Goal: Task Accomplishment & Management: Use online tool/utility

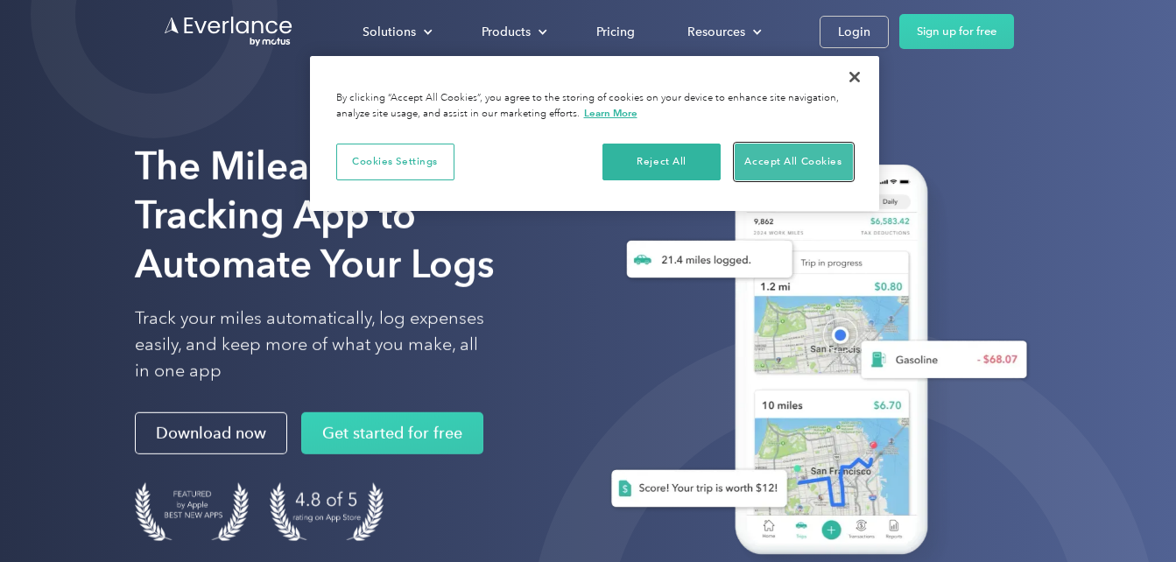
click at [809, 164] on button "Accept All Cookies" at bounding box center [794, 162] width 118 height 37
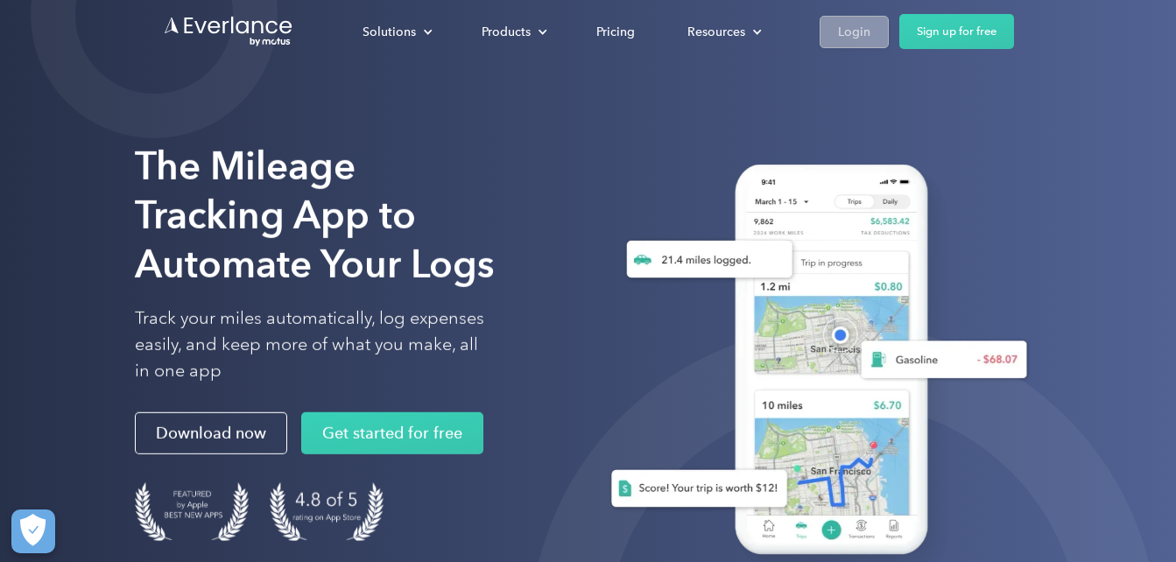
click at [863, 27] on div "Login" at bounding box center [854, 32] width 32 height 22
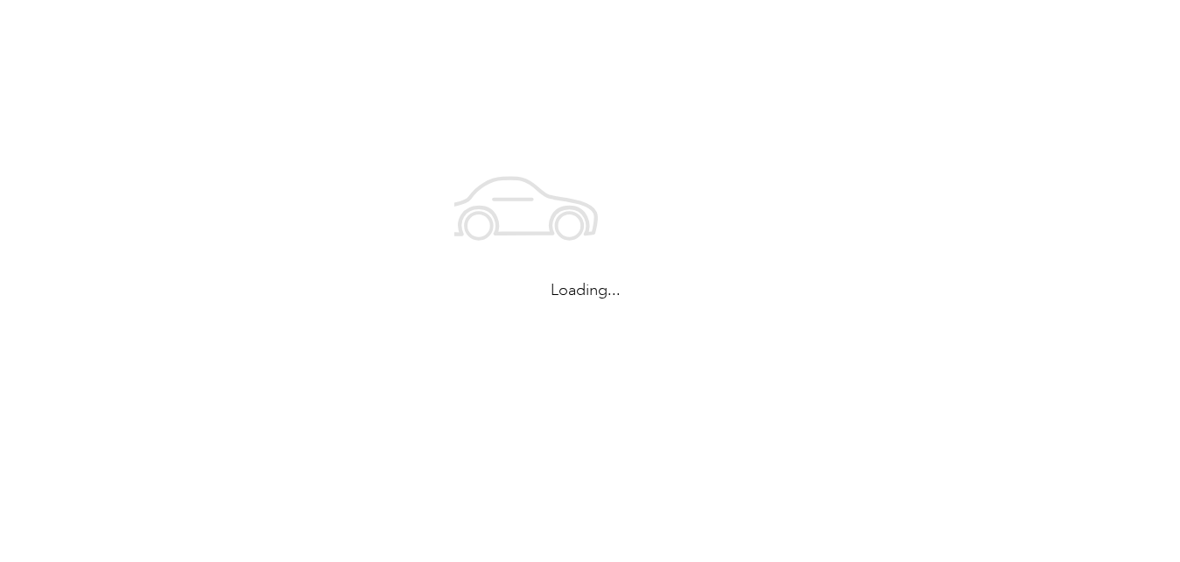
click at [863, 27] on div "Loading..." at bounding box center [586, 225] width 1172 height 450
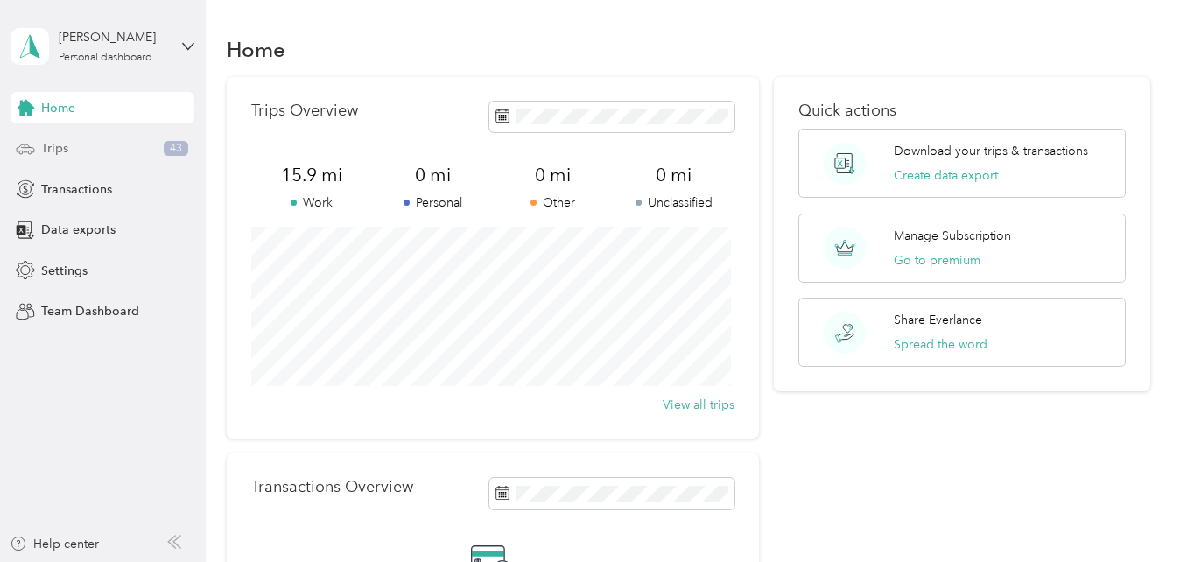
click at [43, 149] on span "Trips" at bounding box center [54, 148] width 27 height 18
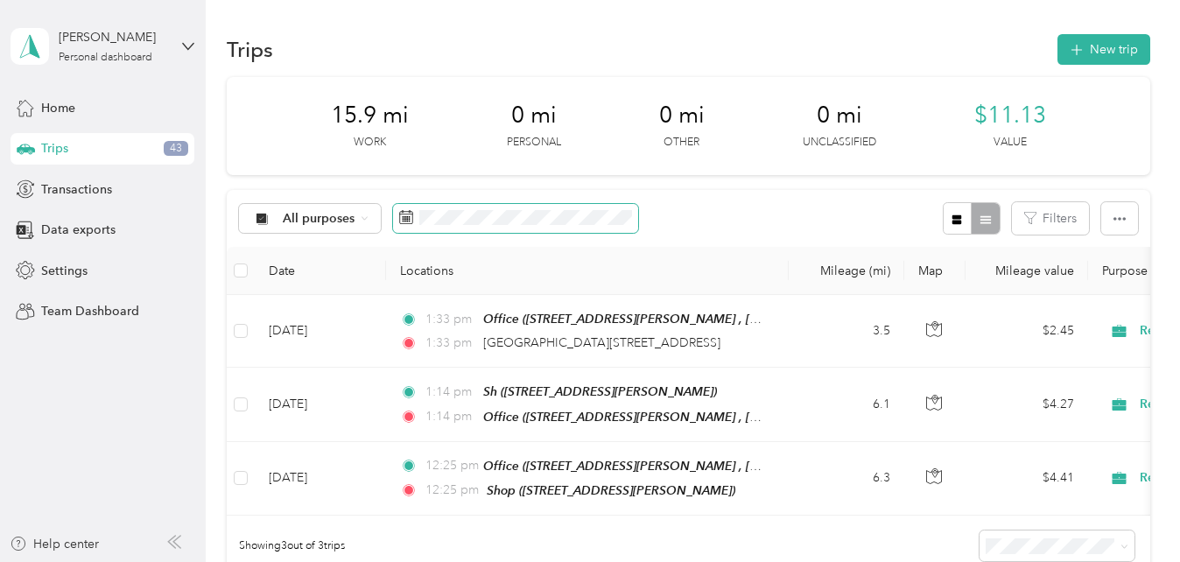
click at [401, 218] on icon at bounding box center [406, 217] width 14 height 14
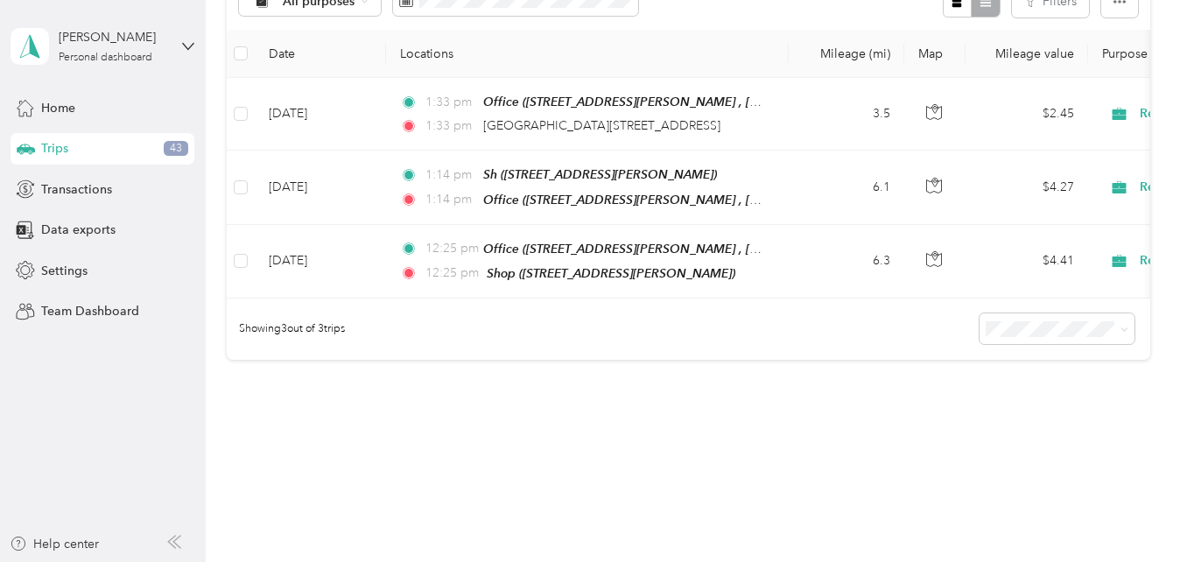
scroll to position [265, 0]
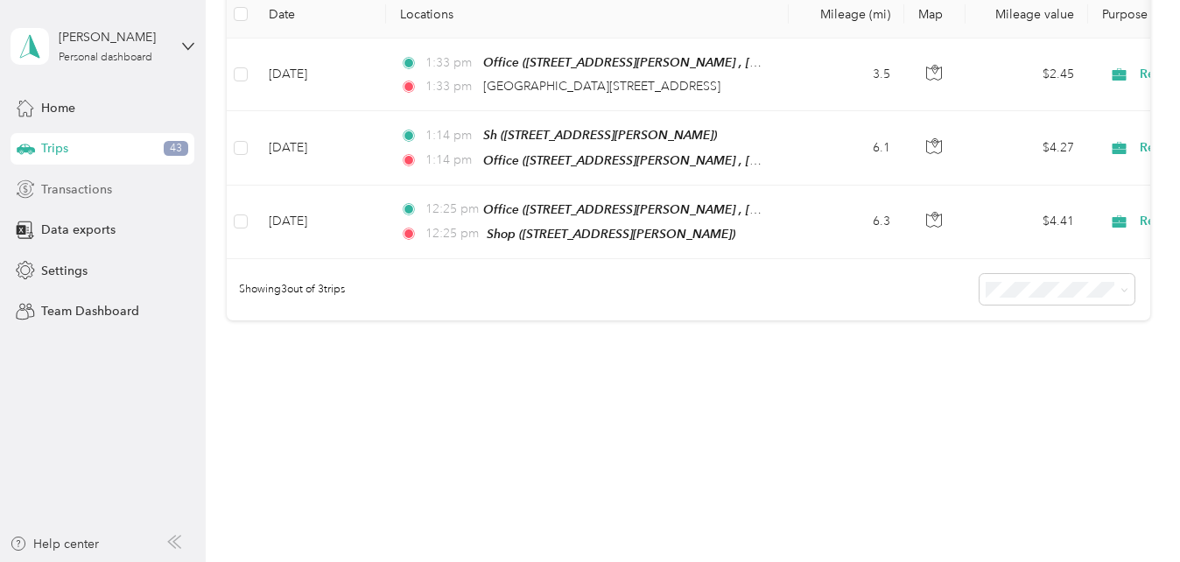
click at [66, 182] on span "Transactions" at bounding box center [76, 189] width 71 height 18
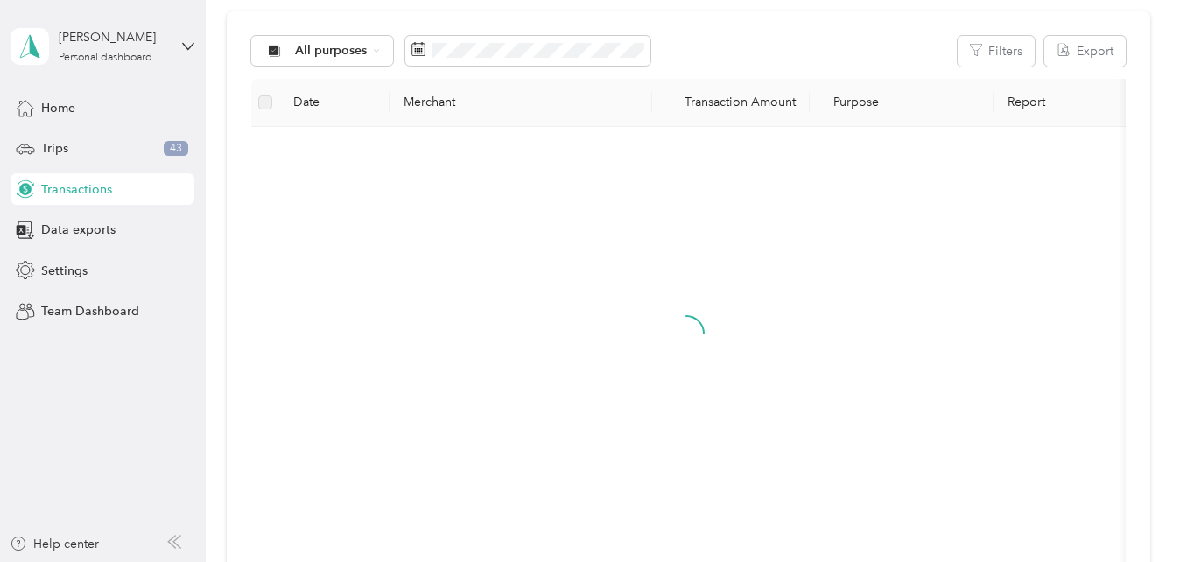
scroll to position [265, 0]
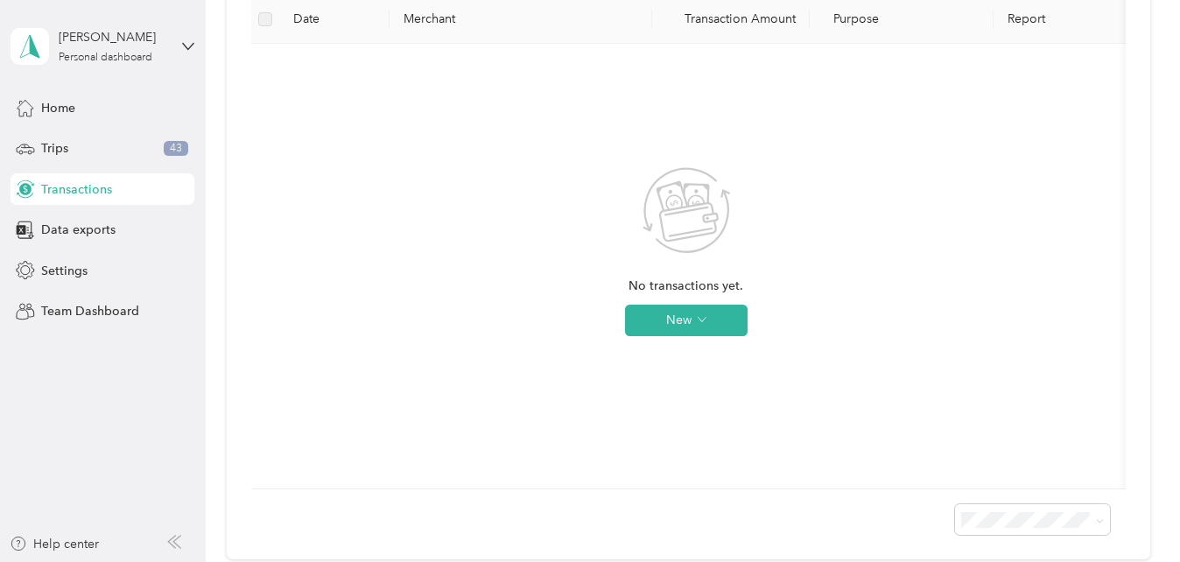
click at [307, 19] on th "Date" at bounding box center [334, 20] width 110 height 48
click at [267, 16] on label at bounding box center [265, 19] width 14 height 19
click at [1035, 18] on th "Report" at bounding box center [1081, 20] width 175 height 48
click at [70, 111] on span "Home" at bounding box center [58, 108] width 34 height 18
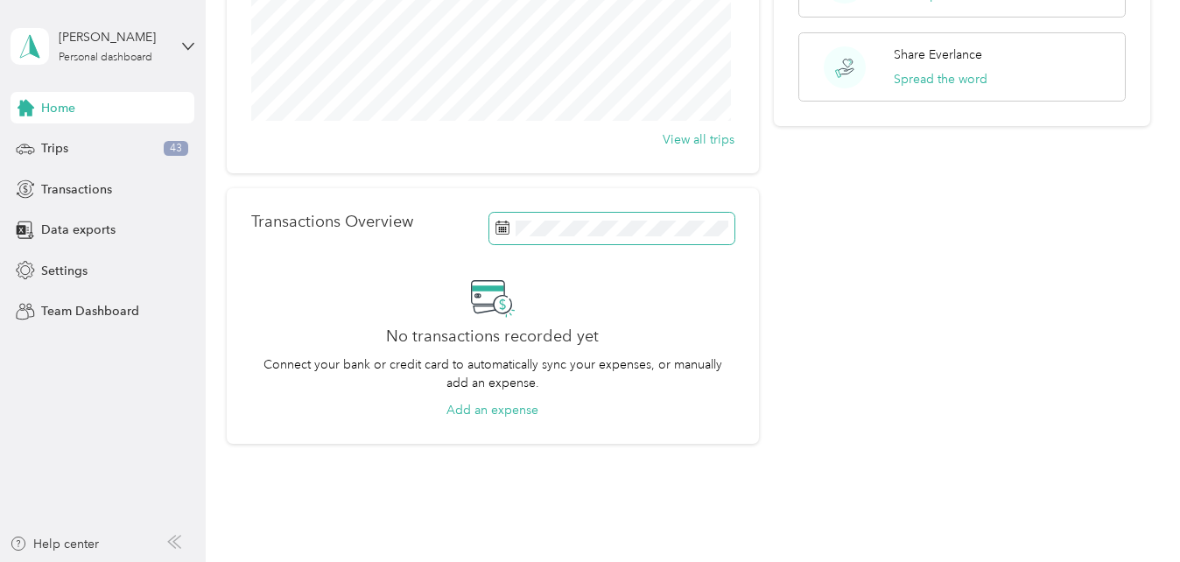
click at [498, 229] on icon at bounding box center [503, 228] width 14 height 14
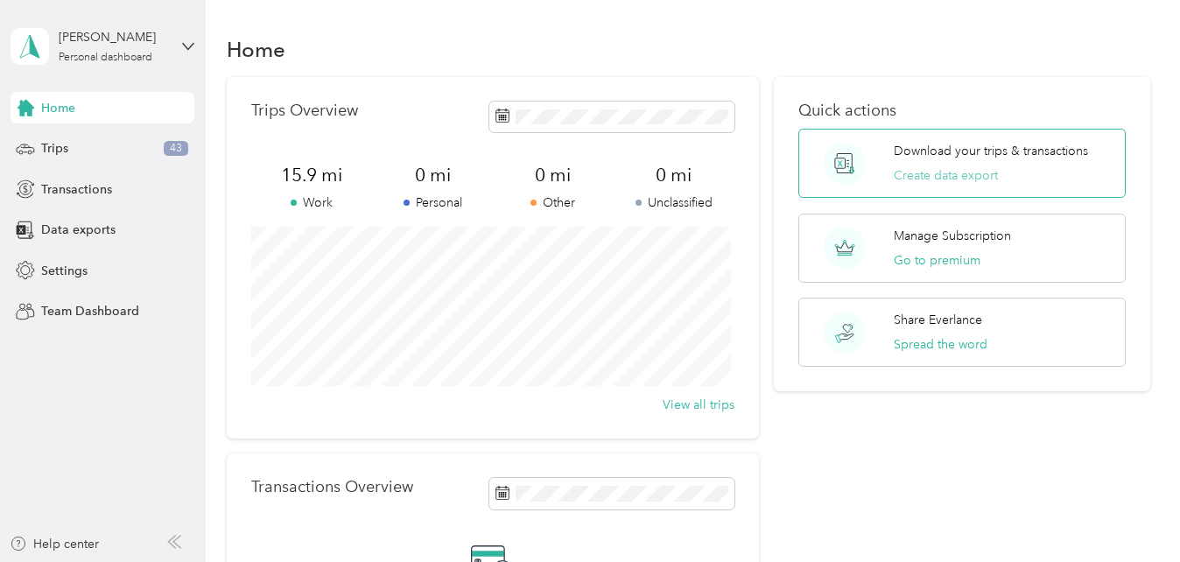
click at [942, 176] on button "Create data export" at bounding box center [946, 175] width 104 height 18
